Goal: Check status

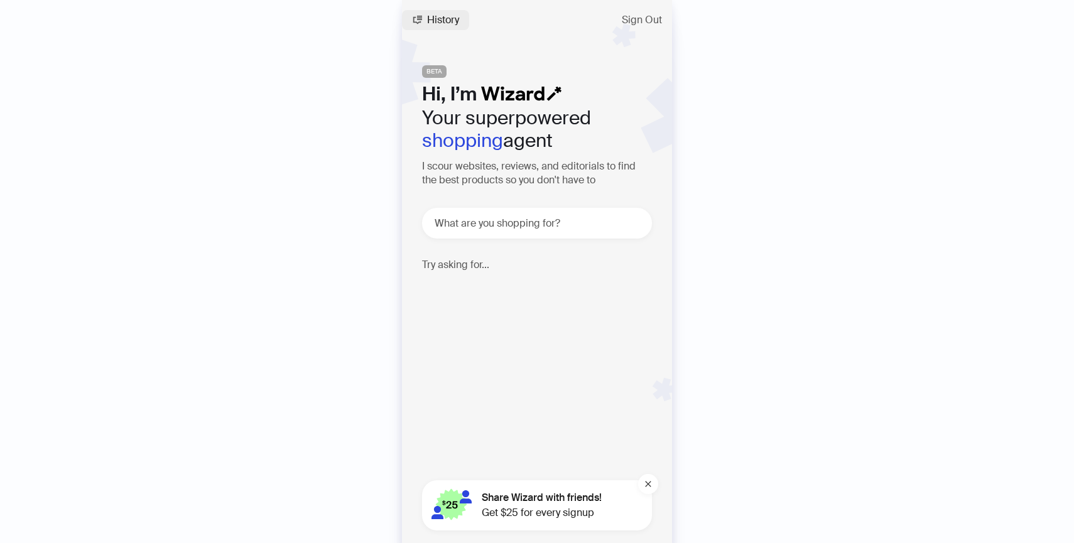
click at [444, 15] on span "History" at bounding box center [443, 20] width 32 height 10
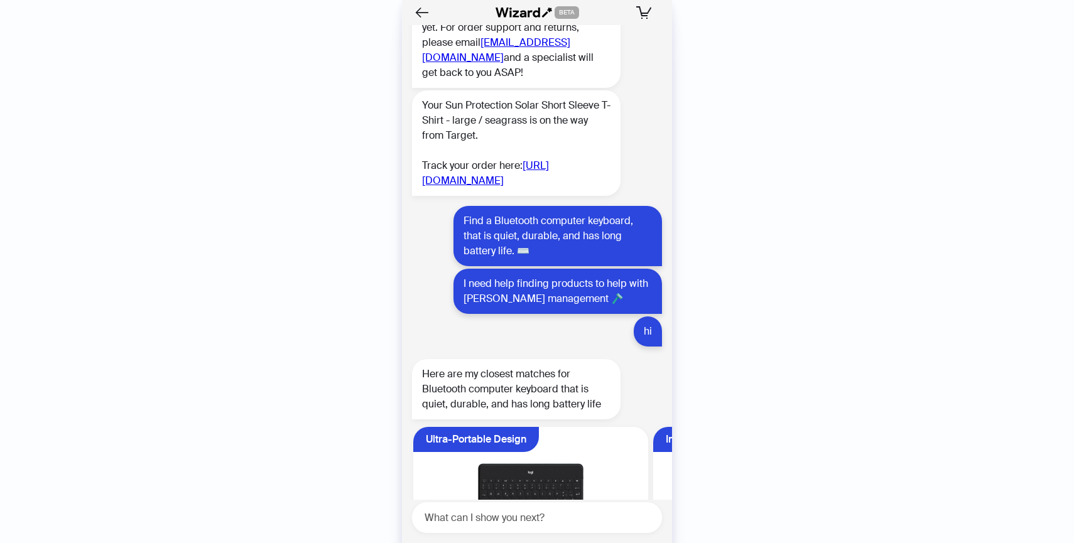
scroll to position [1672, 0]
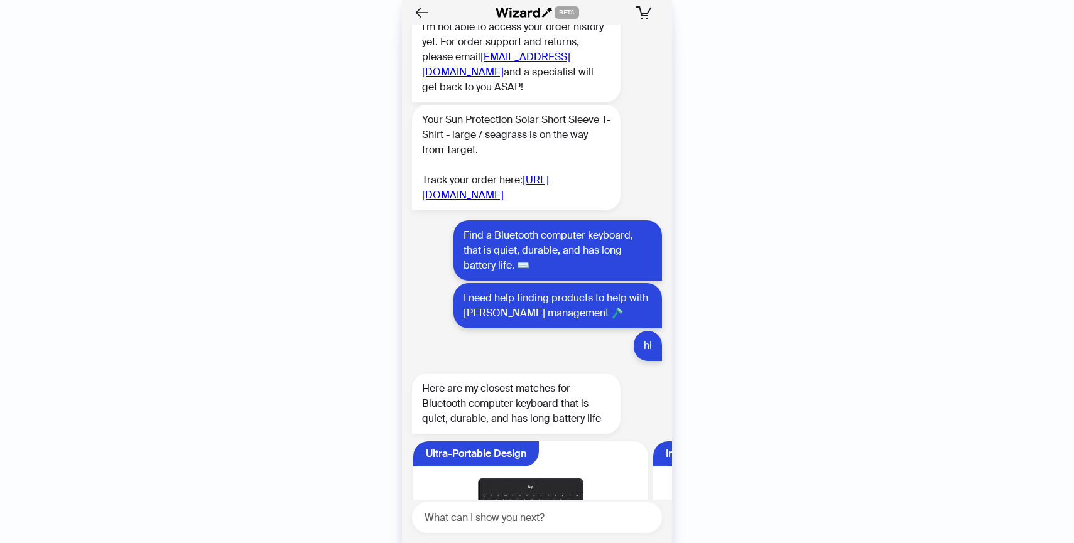
click at [487, 202] on link "[URL][DOMAIN_NAME]" at bounding box center [485, 187] width 127 height 28
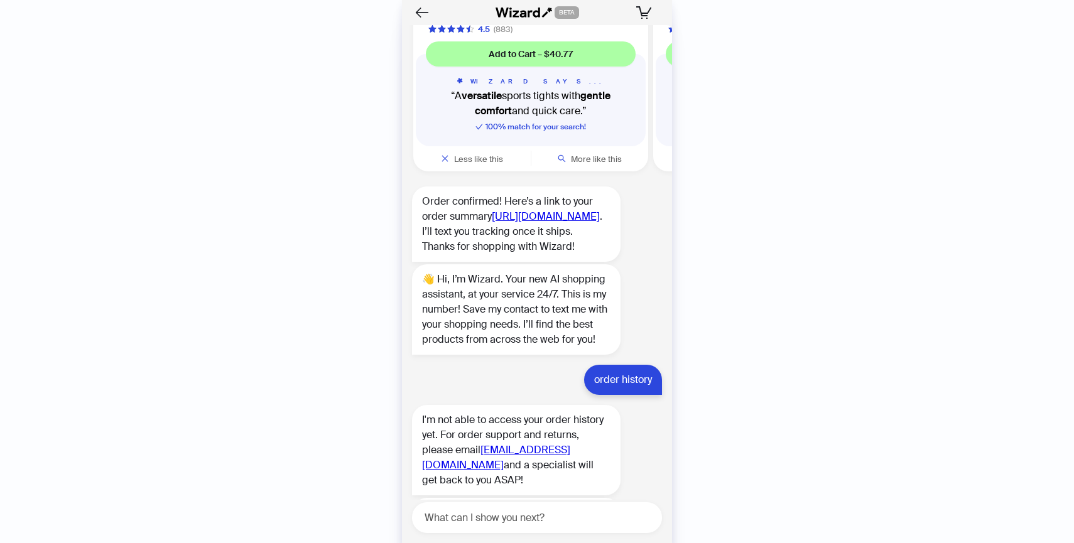
scroll to position [1272, 0]
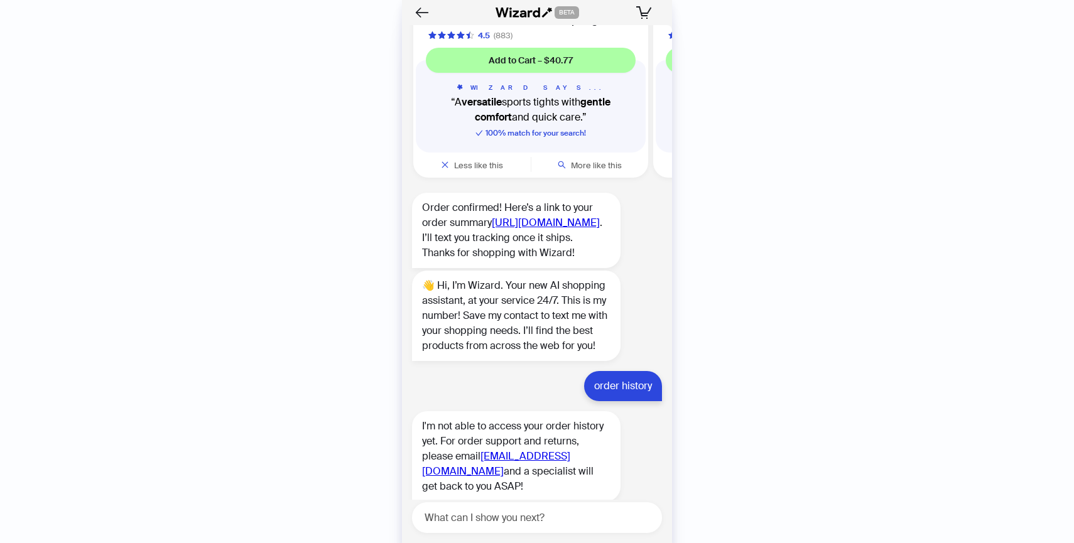
click at [506, 229] on link "[URL][DOMAIN_NAME]" at bounding box center [546, 222] width 108 height 13
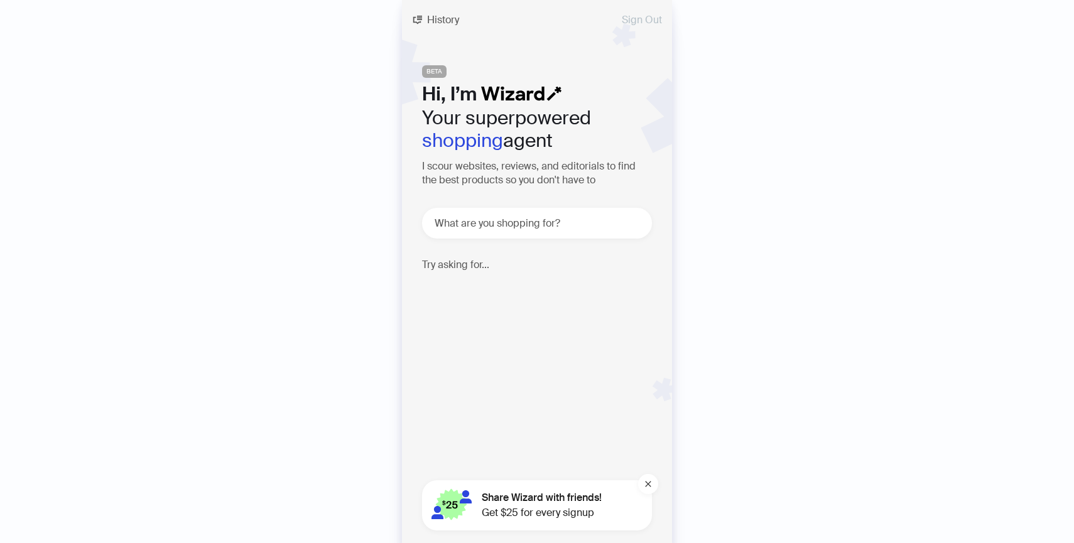
click at [647, 16] on span "Sign Out" at bounding box center [642, 20] width 40 height 10
